Goal: Task Accomplishment & Management: Manage account settings

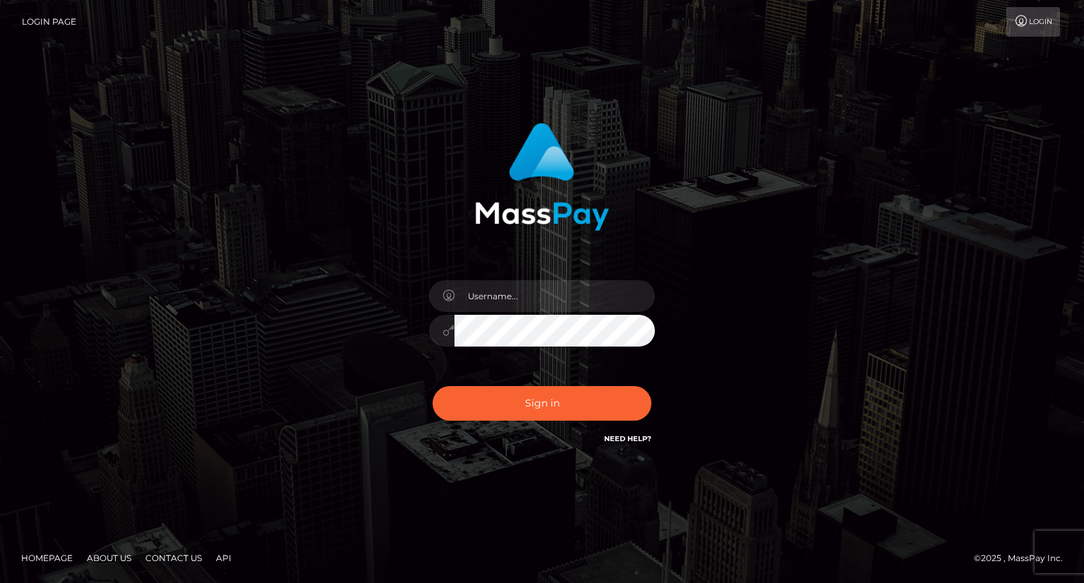
click at [555, 290] on input "text" at bounding box center [555, 296] width 201 height 32
type input "zoe panagiotou"
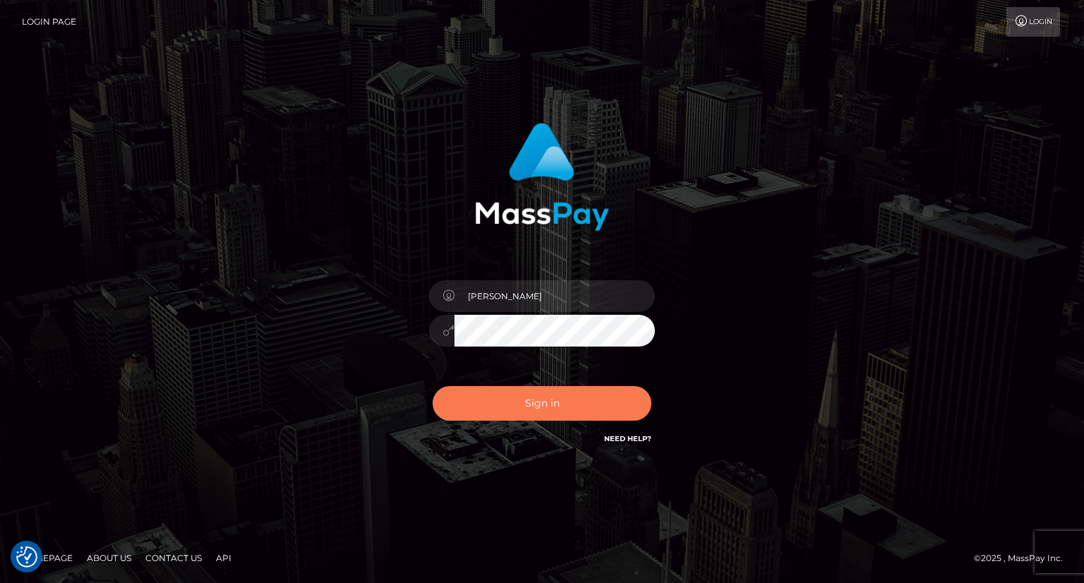
click at [542, 407] on button "Sign in" at bounding box center [542, 403] width 219 height 35
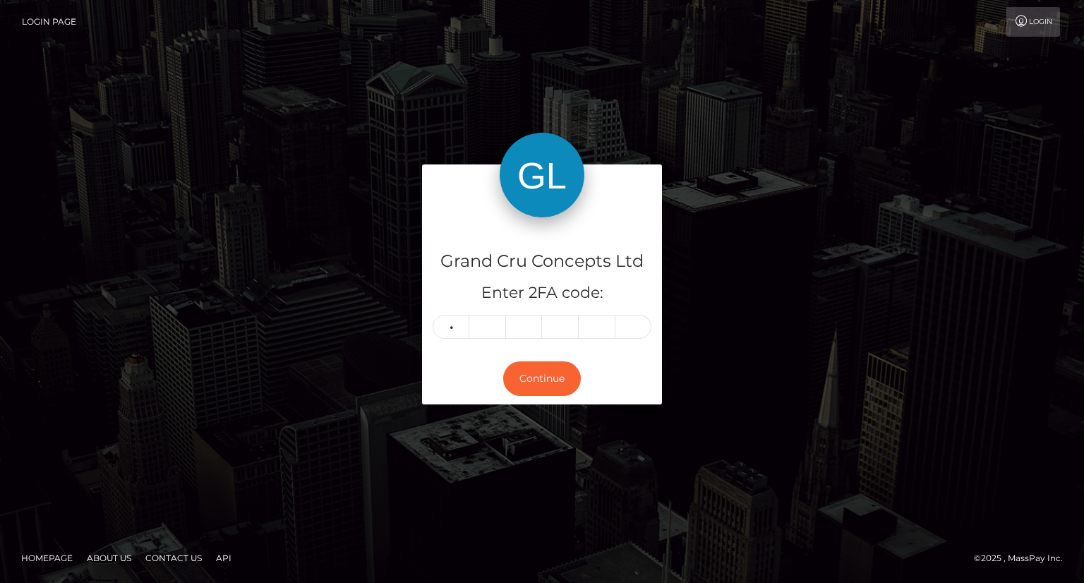
type input "1"
type input "9"
type input "2"
type input "1"
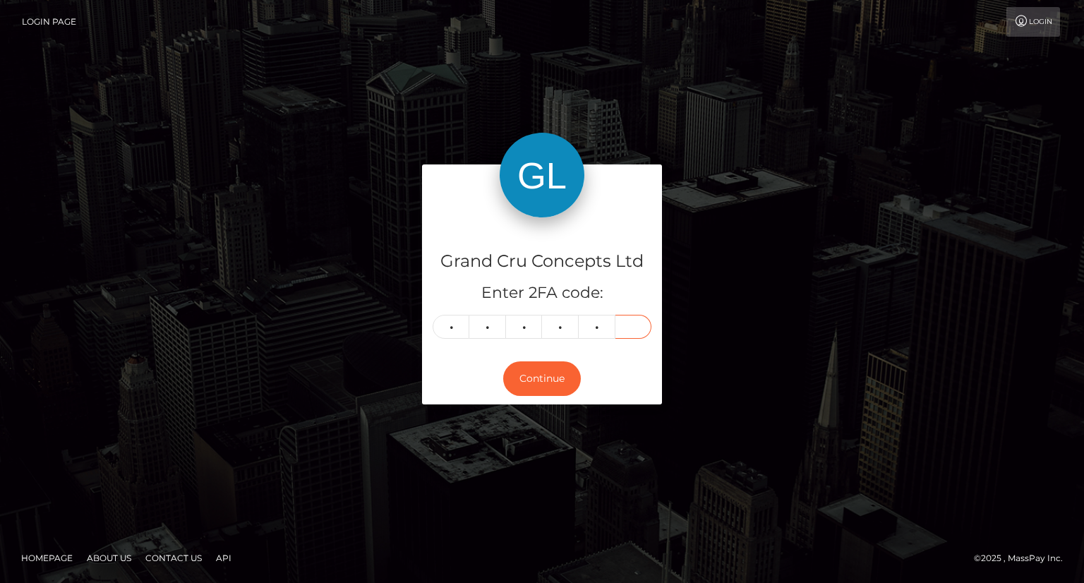
type input "8"
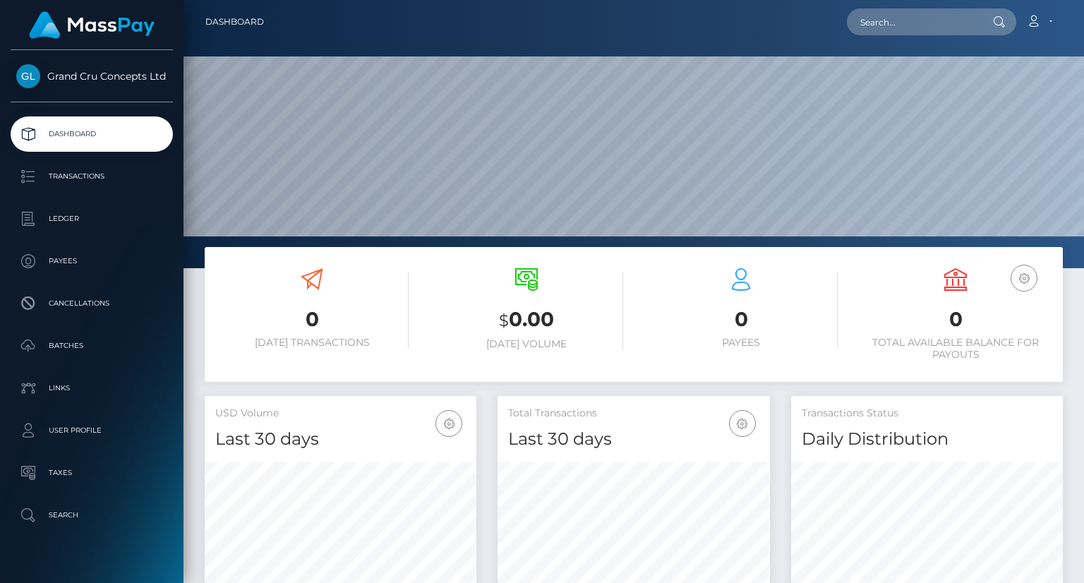
scroll to position [250, 271]
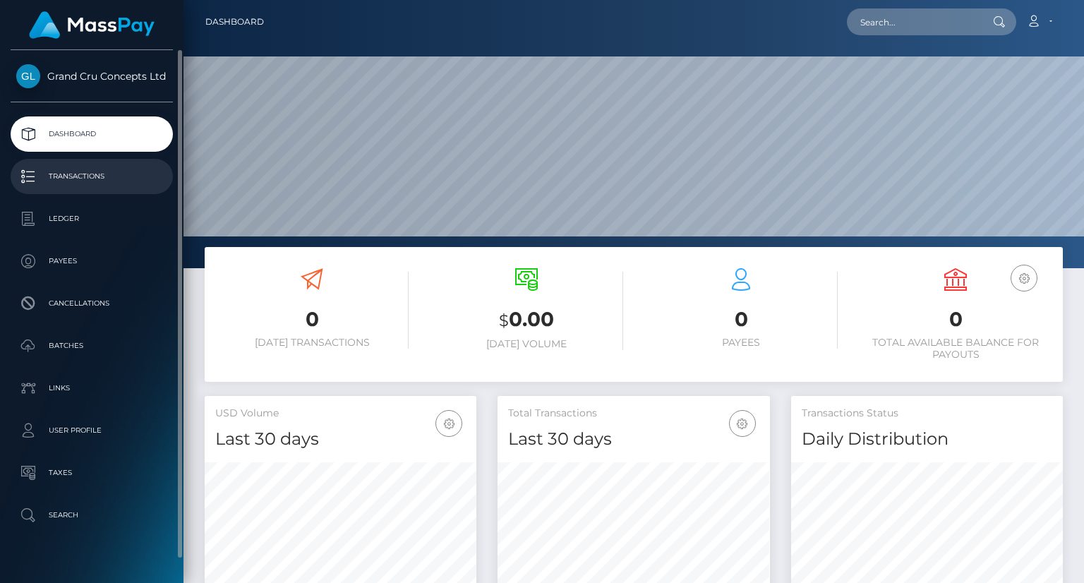
click at [78, 186] on p "Transactions" at bounding box center [91, 176] width 151 height 21
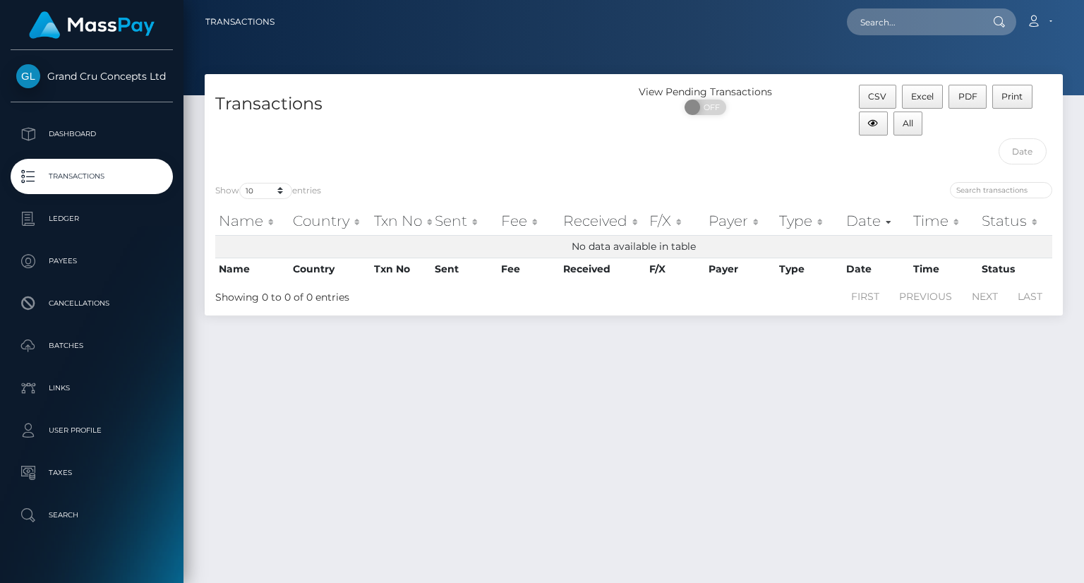
click at [85, 217] on p "Ledger" at bounding box center [91, 218] width 151 height 21
